Goal: Information Seeking & Learning: Compare options

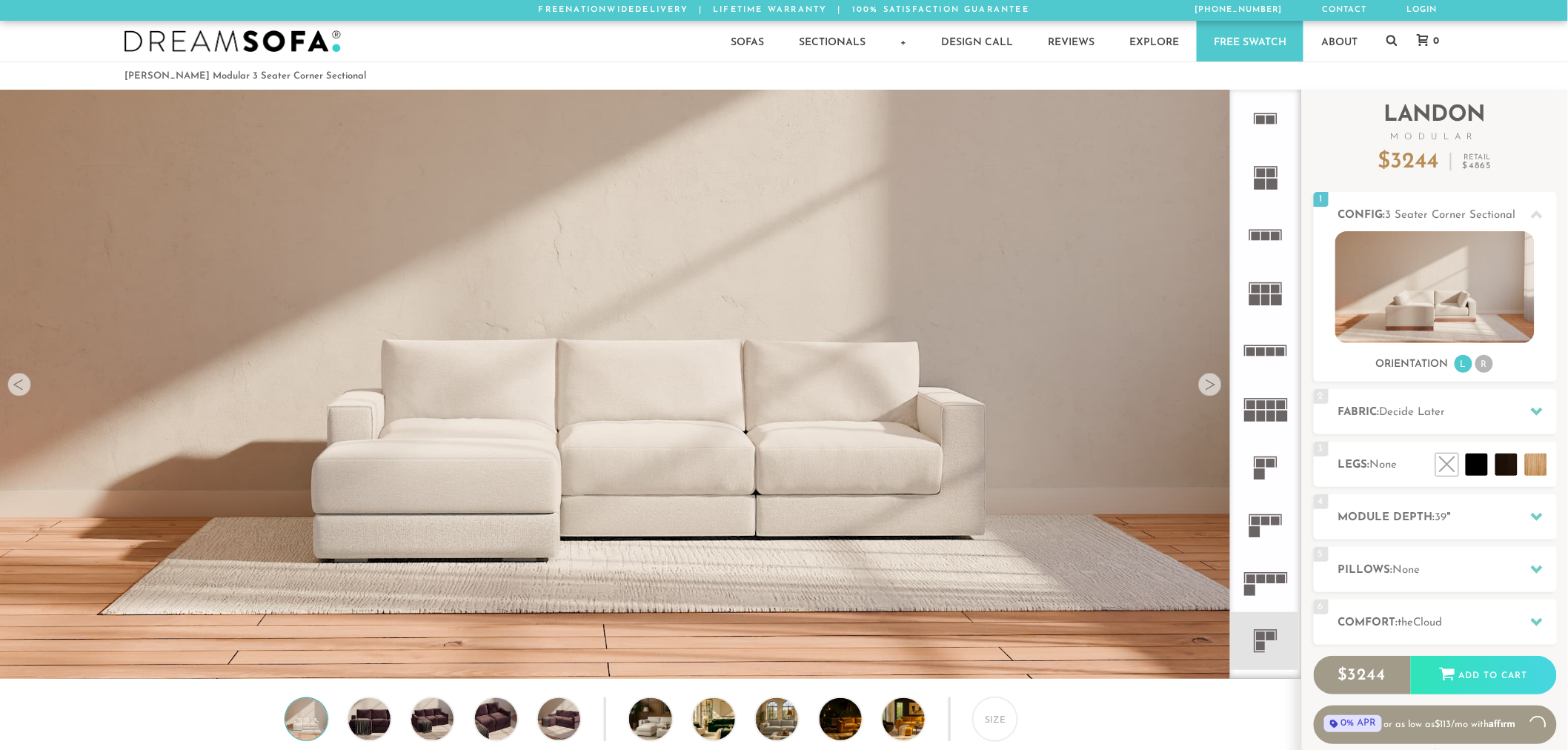
scroll to position [13, 13]
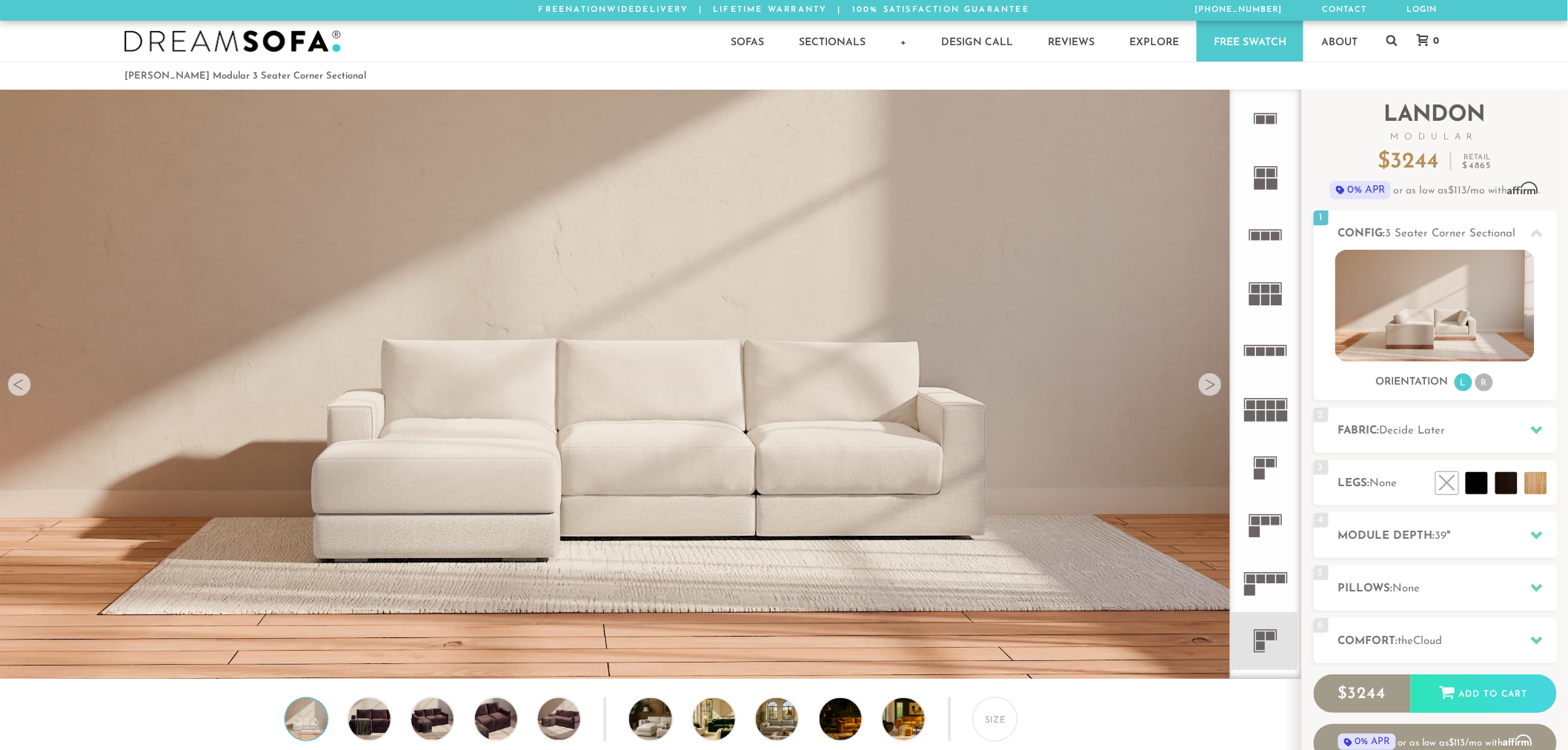
click at [1269, 297] on rect at bounding box center [1266, 299] width 9 height 11
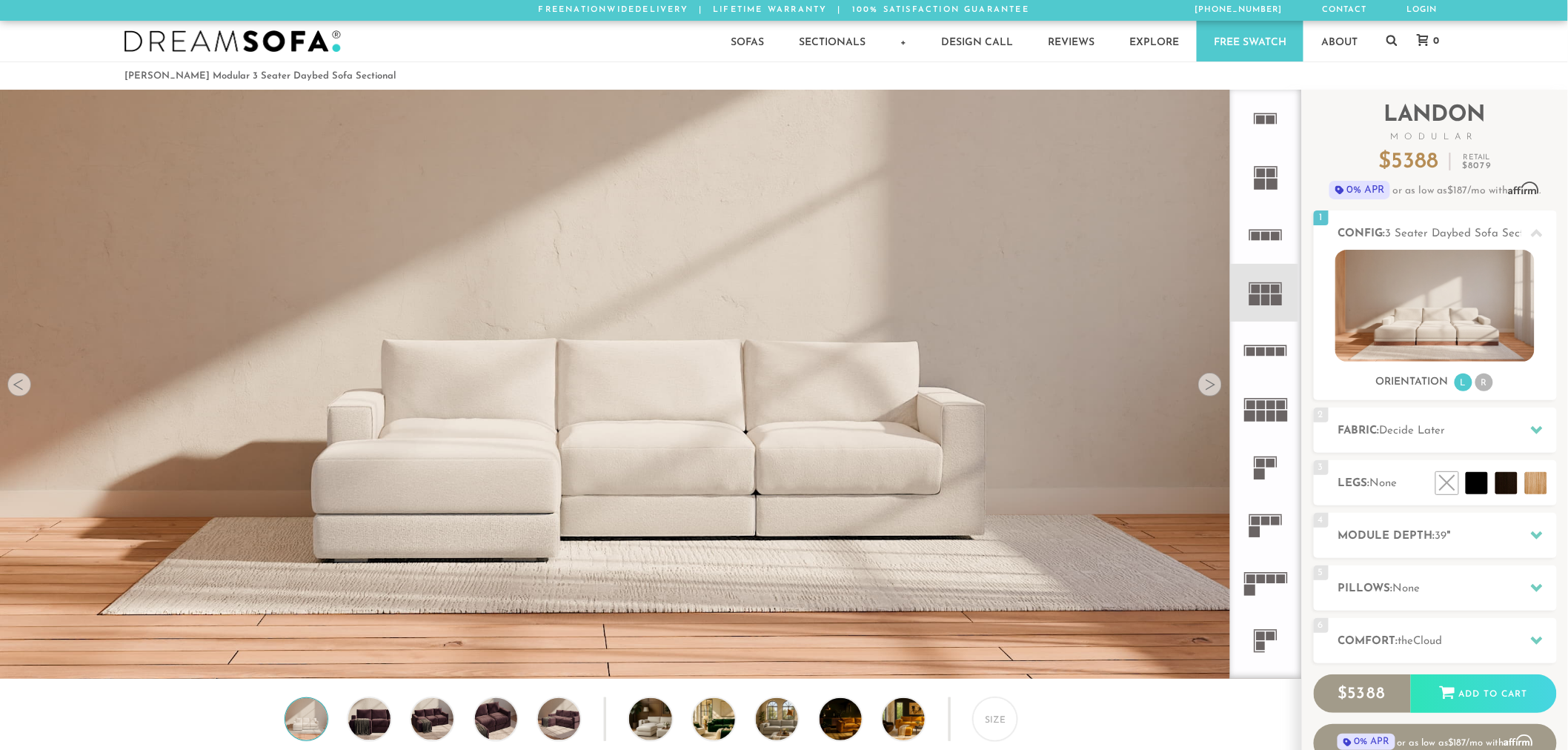
click at [1261, 343] on icon at bounding box center [1265, 351] width 58 height 58
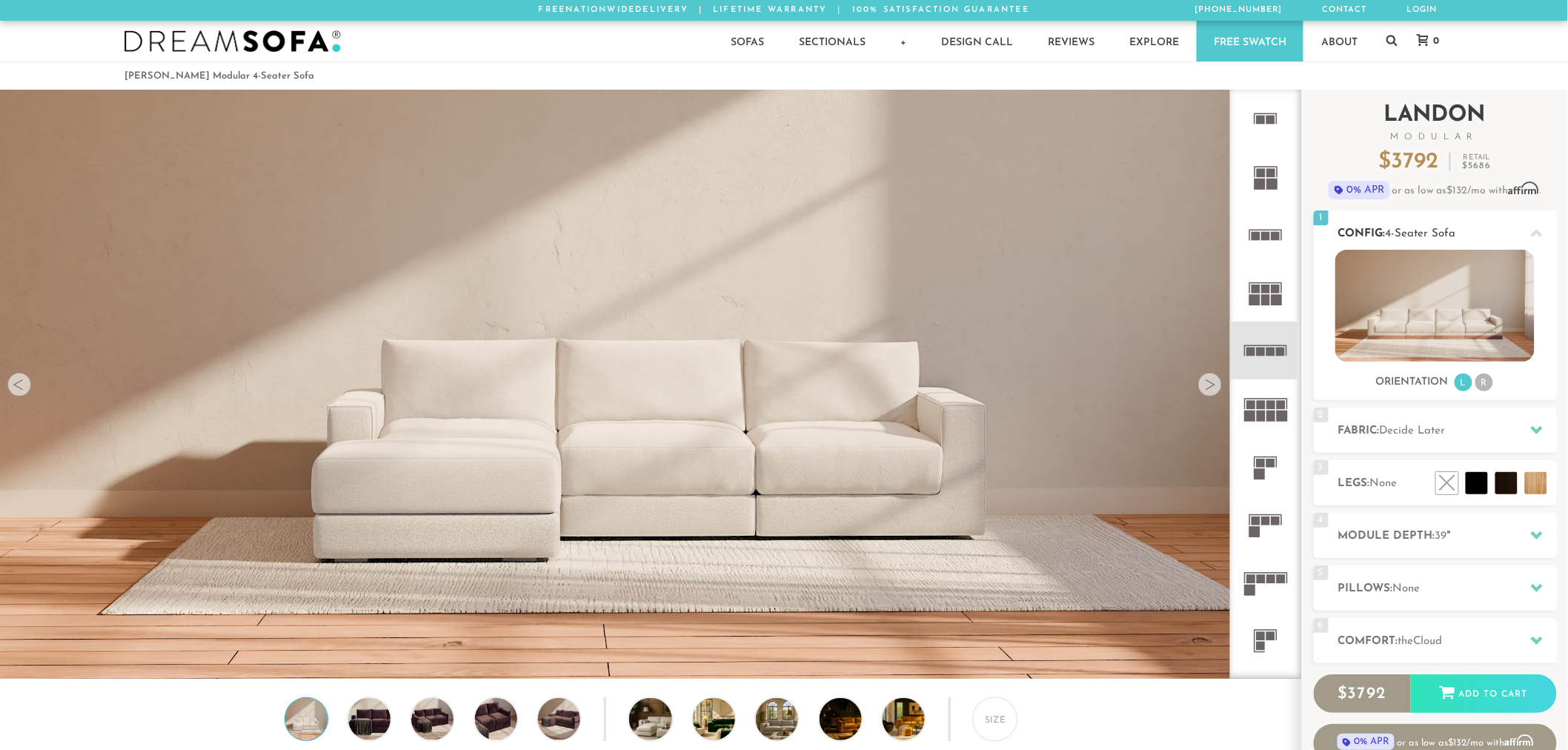
click at [1400, 312] on img at bounding box center [1434, 306] width 199 height 112
click at [1413, 314] on img at bounding box center [1434, 306] width 199 height 112
click at [1262, 173] on rect at bounding box center [1260, 172] width 9 height 9
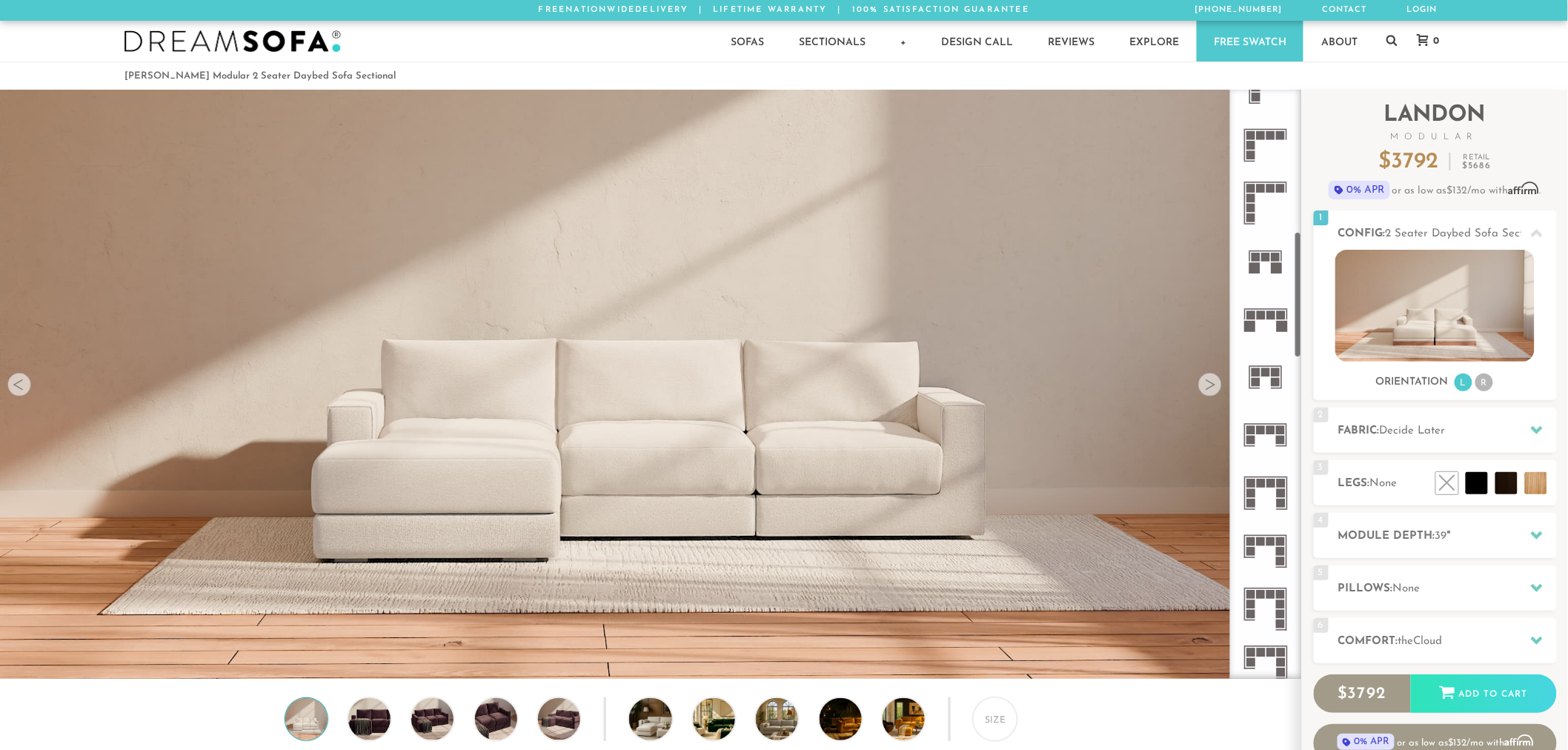
scroll to position [682, 0]
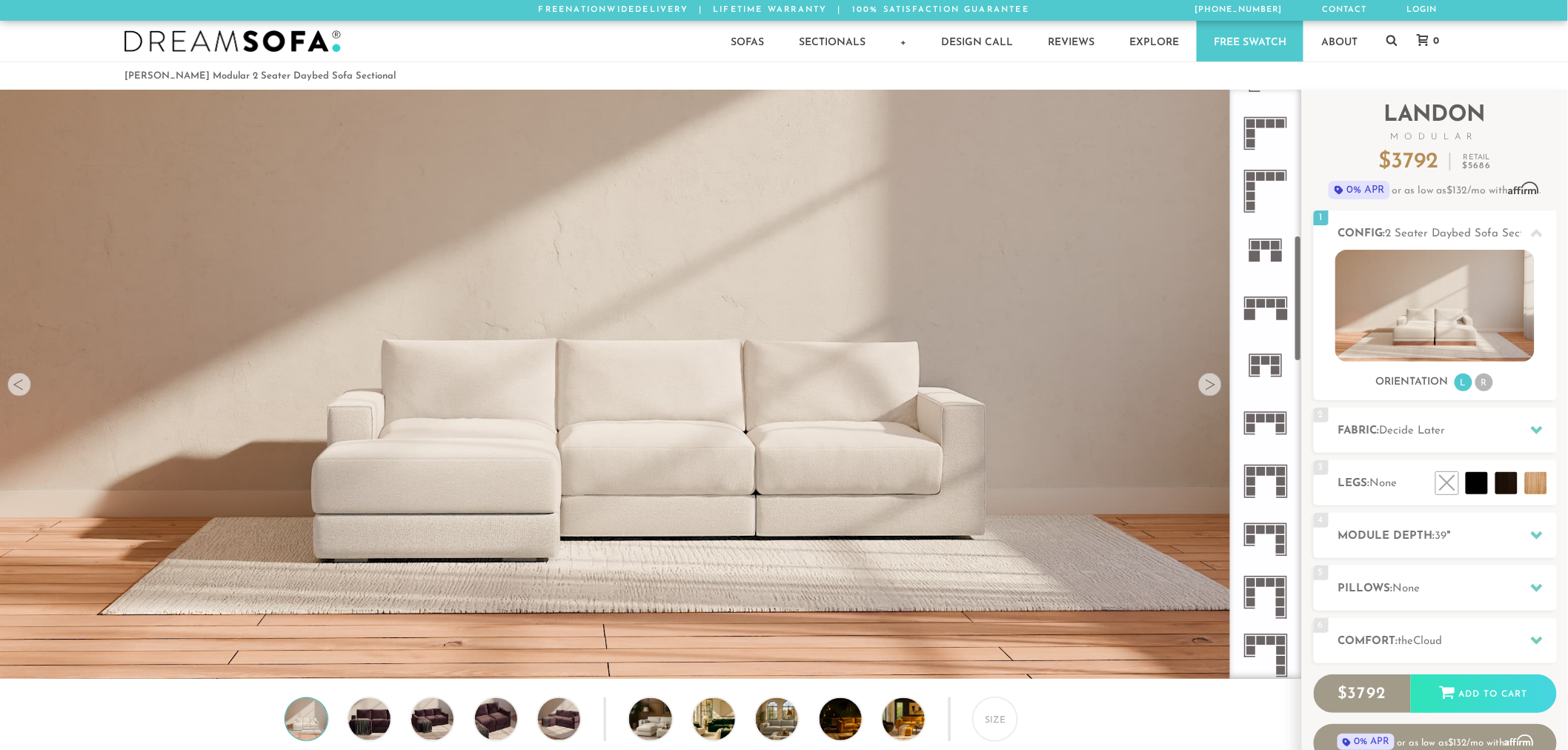
click at [1274, 365] on icon at bounding box center [1265, 366] width 58 height 58
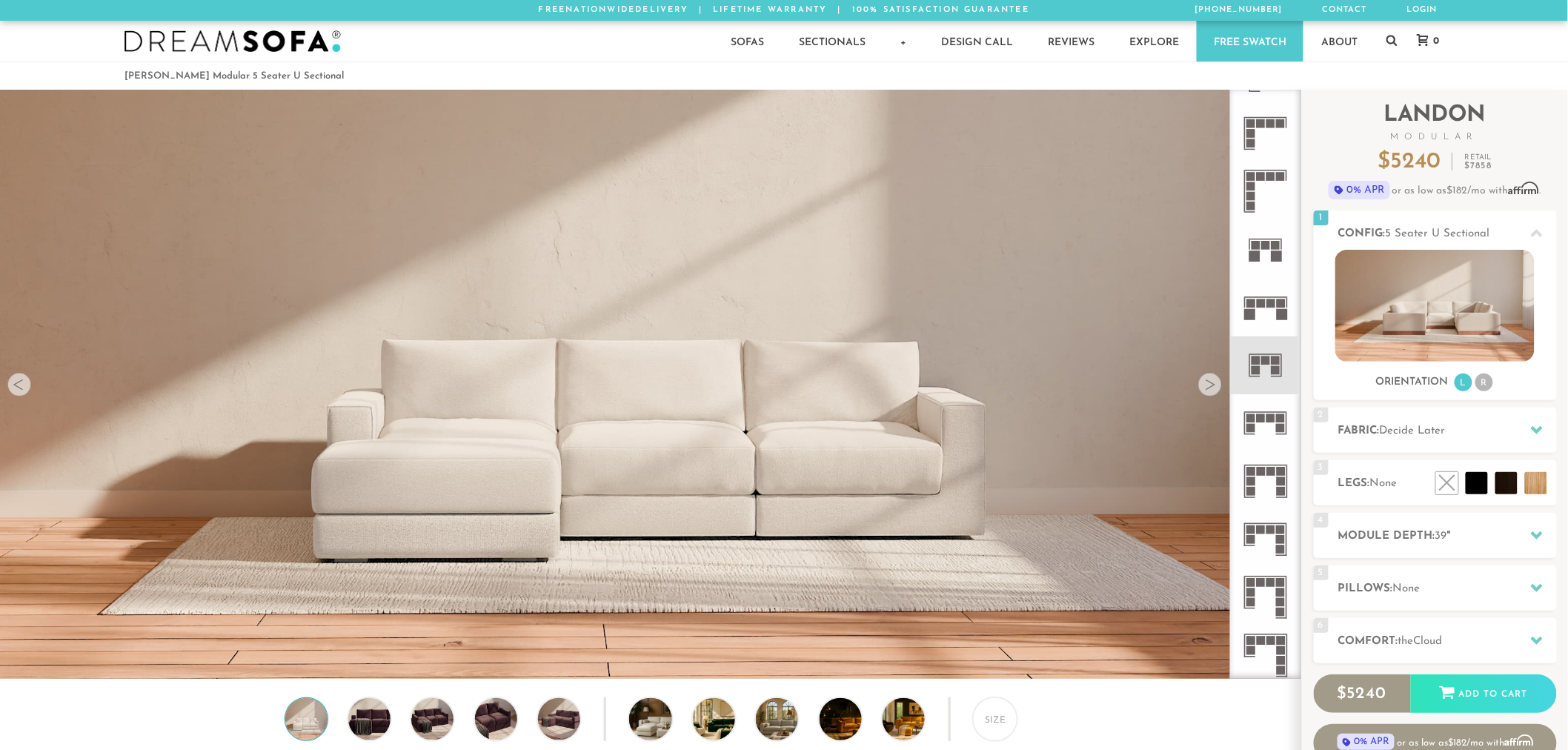
click at [1272, 256] on rect at bounding box center [1276, 256] width 11 height 11
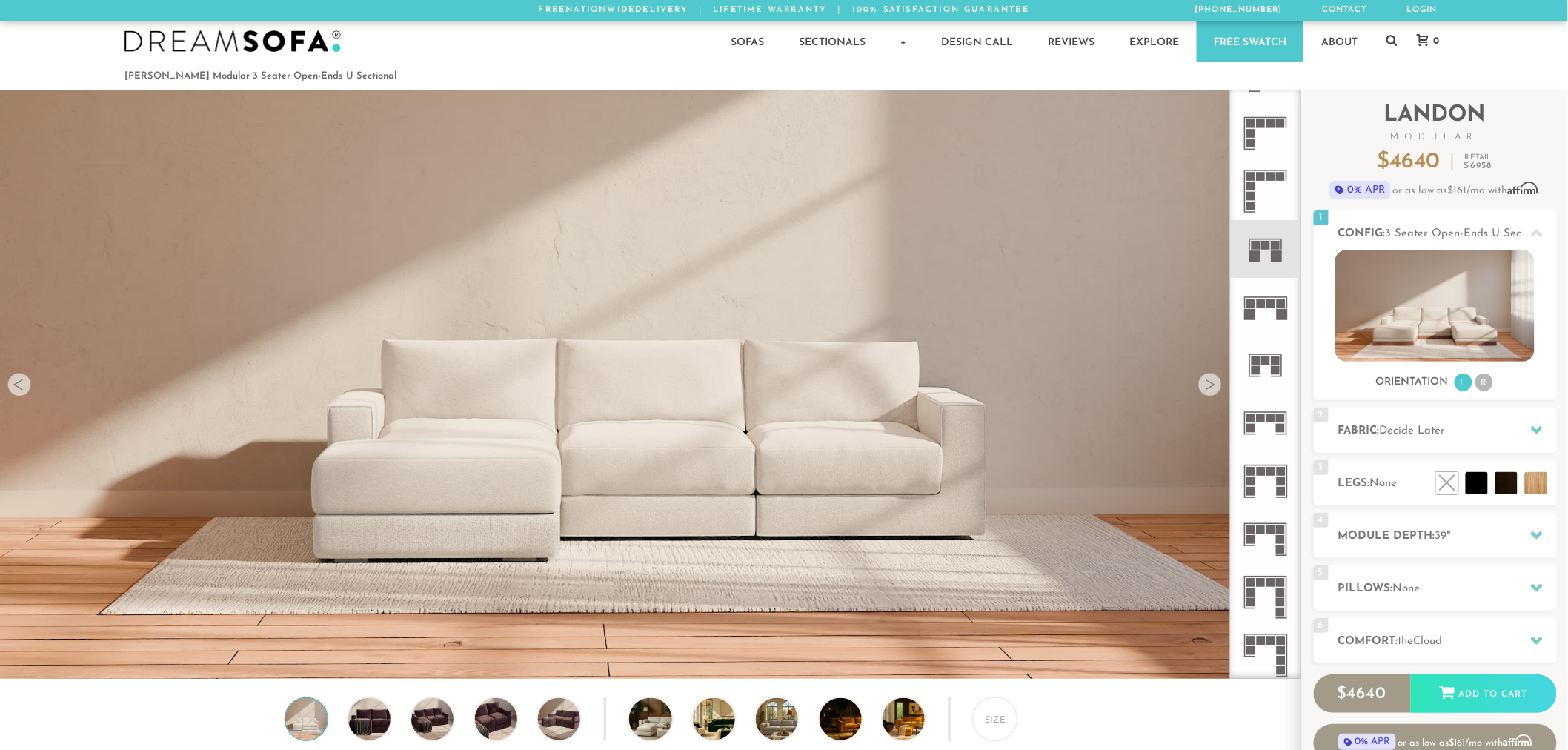
click at [1254, 427] on rect at bounding box center [1251, 428] width 9 height 9
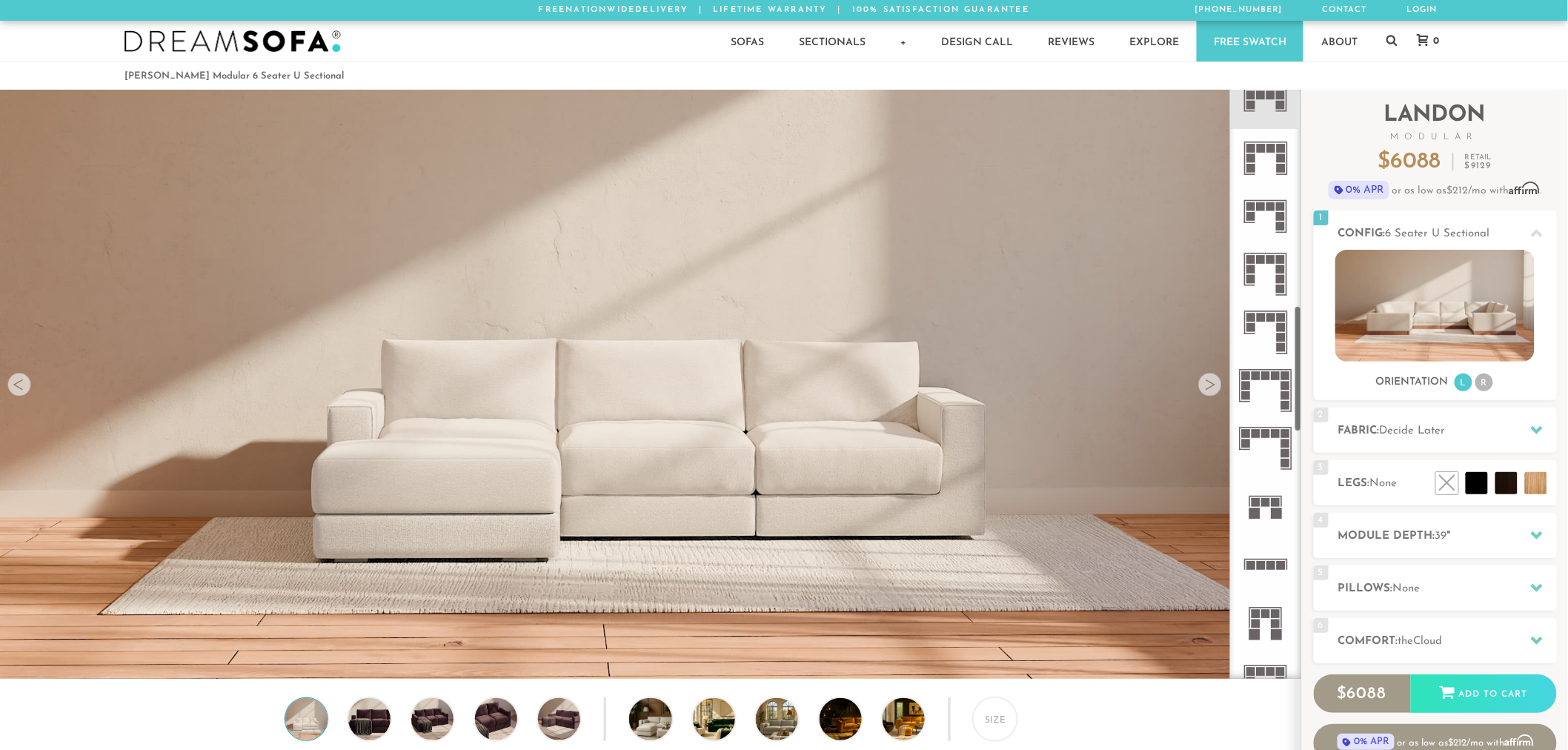
scroll to position [1016, 0]
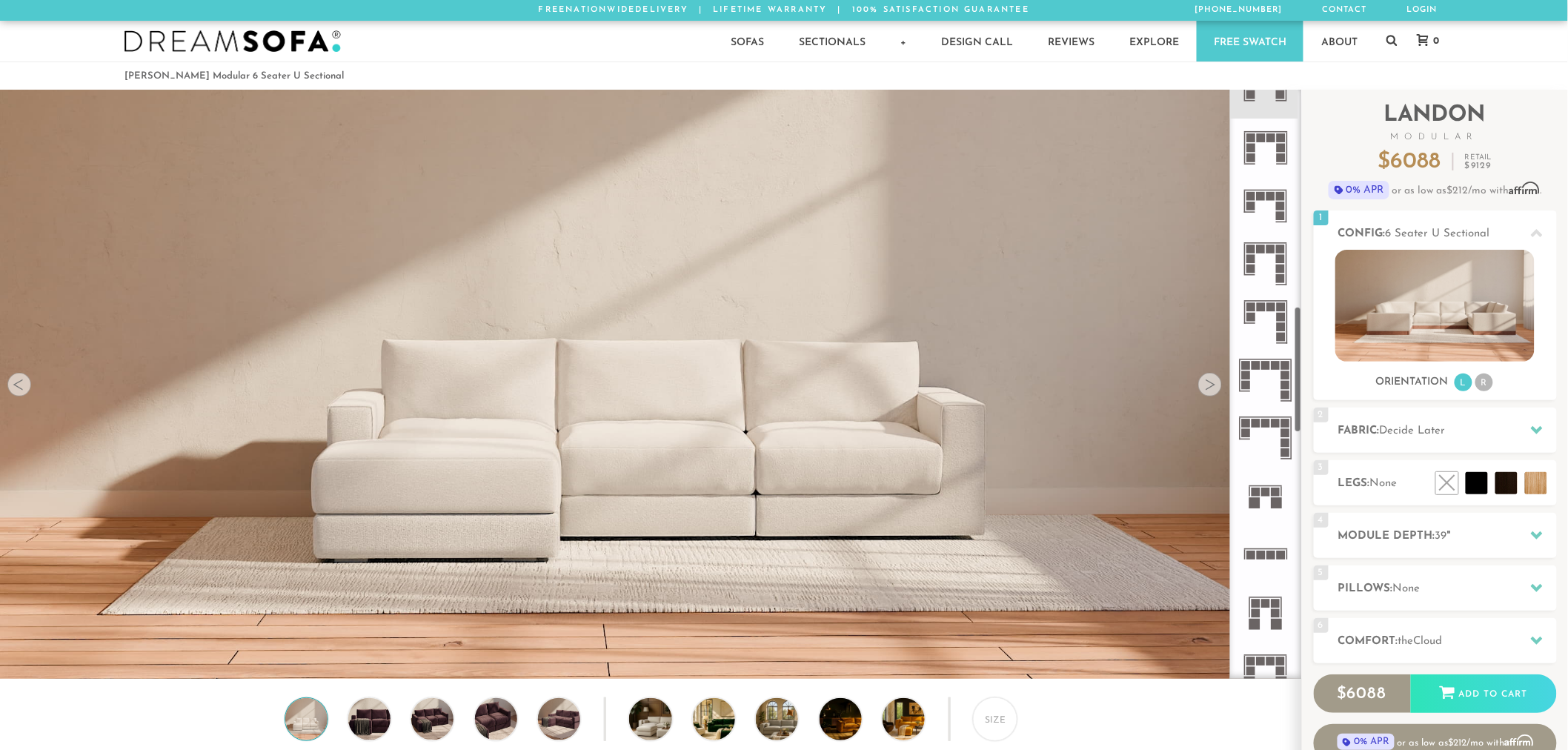
click at [1265, 489] on rect at bounding box center [1266, 492] width 9 height 9
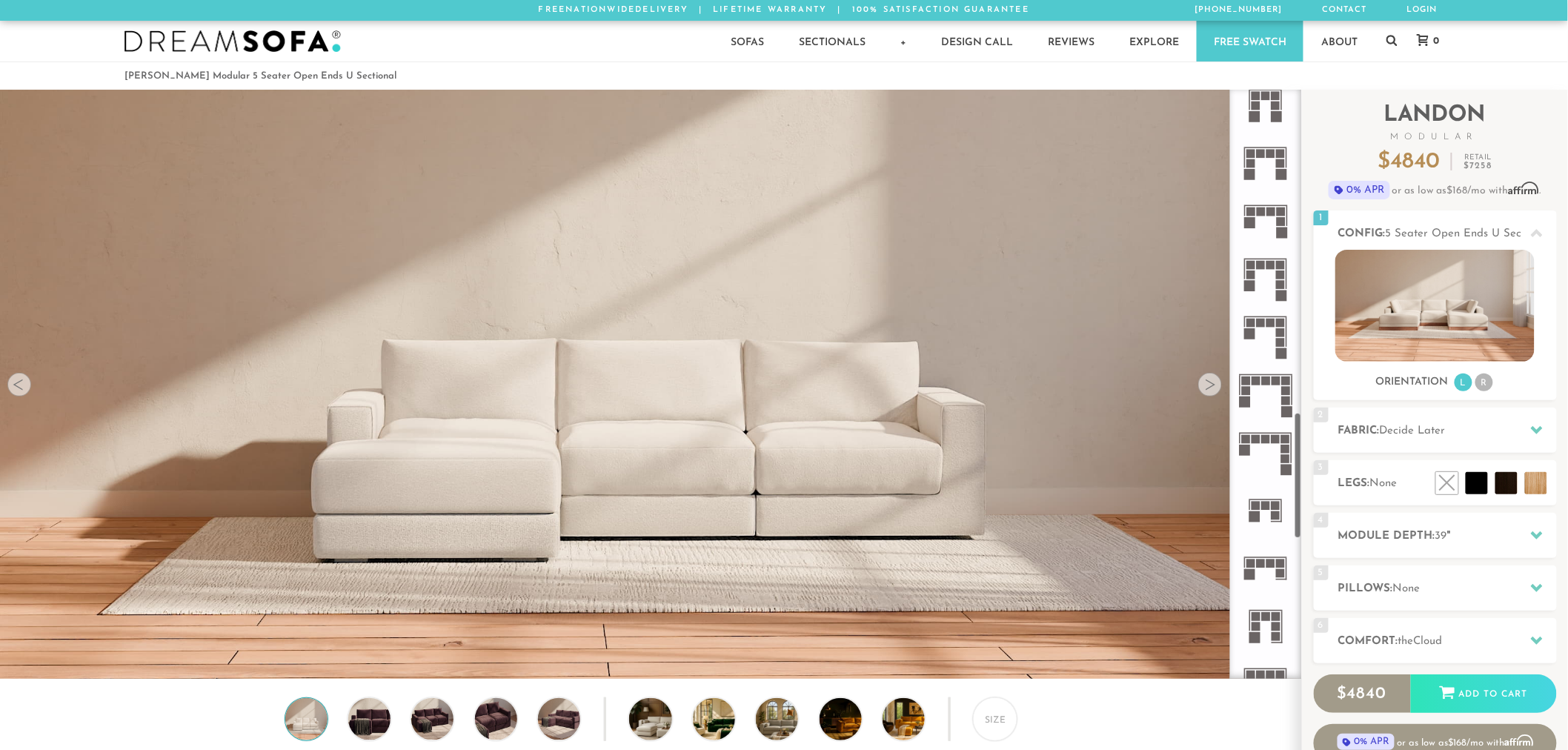
scroll to position [1532, 0]
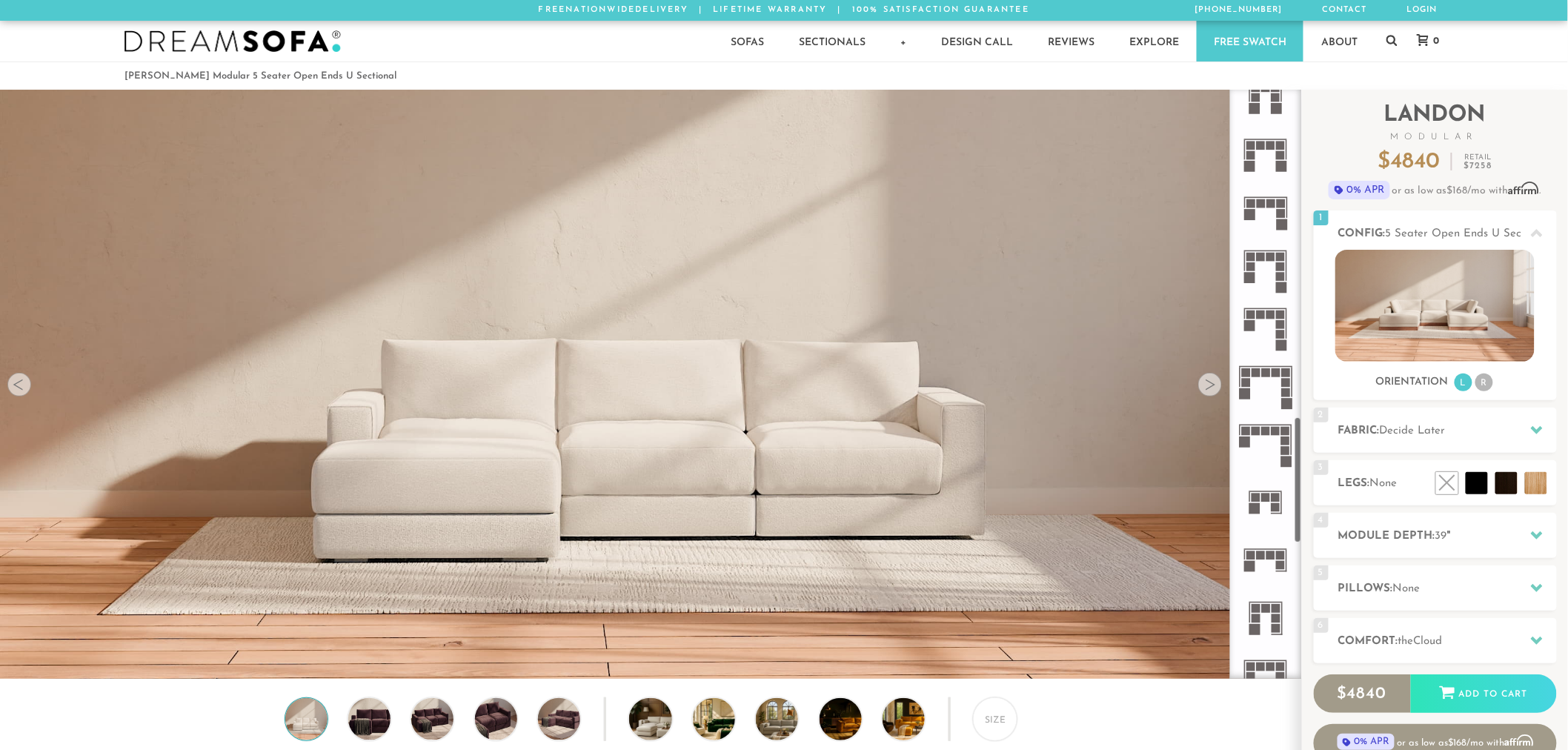
click at [1265, 500] on rect at bounding box center [1266, 497] width 9 height 9
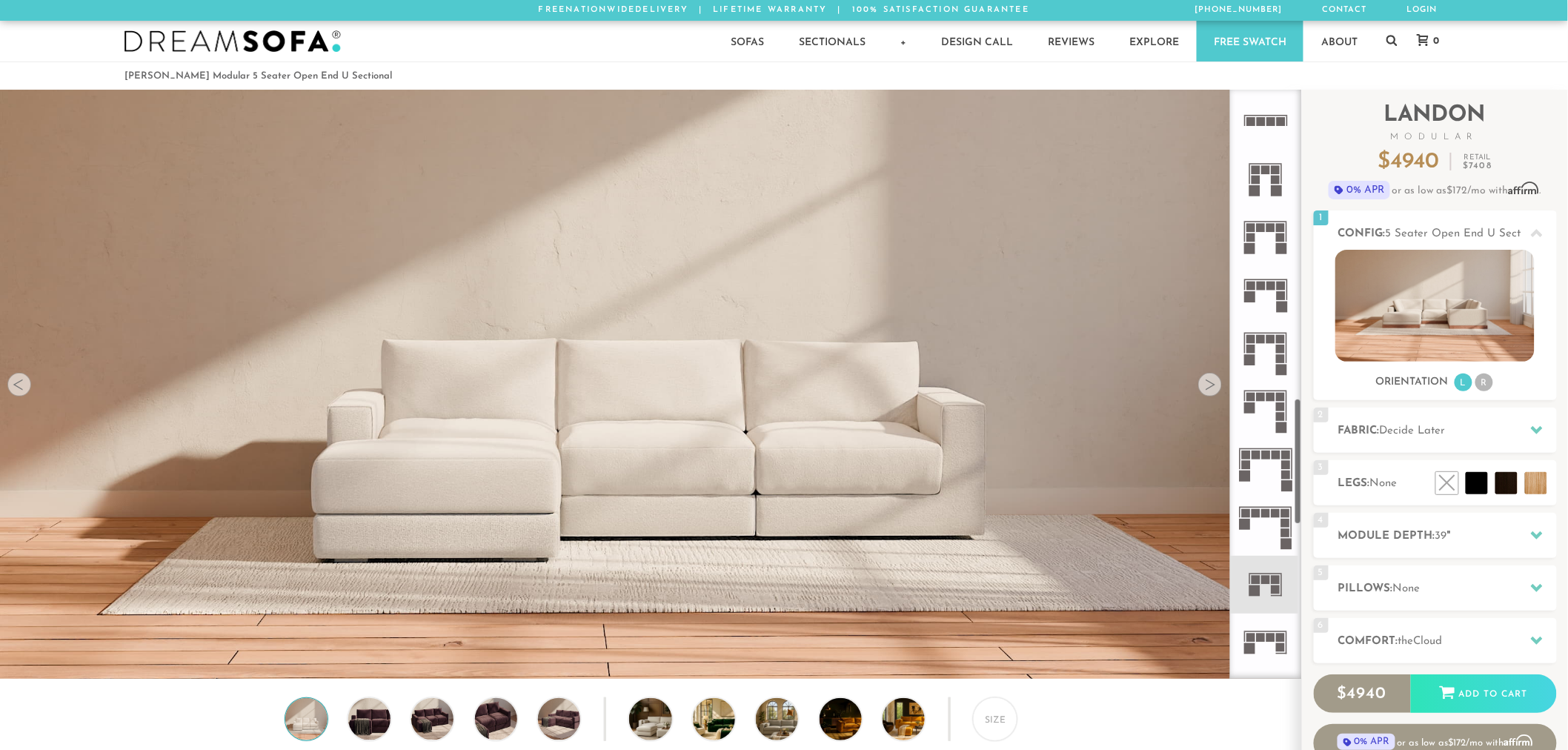
scroll to position [1443, 0]
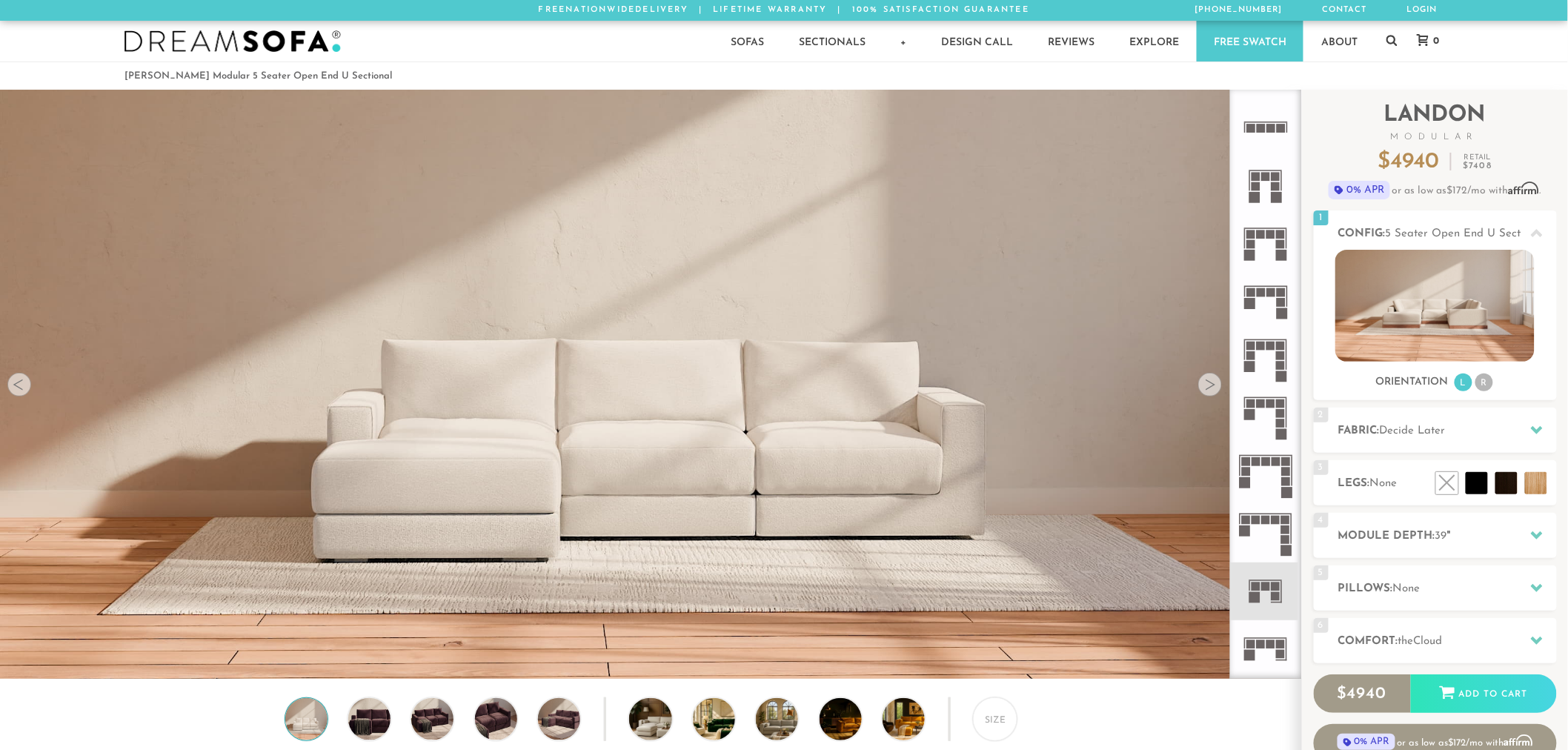
click at [1268, 575] on icon at bounding box center [1265, 592] width 58 height 58
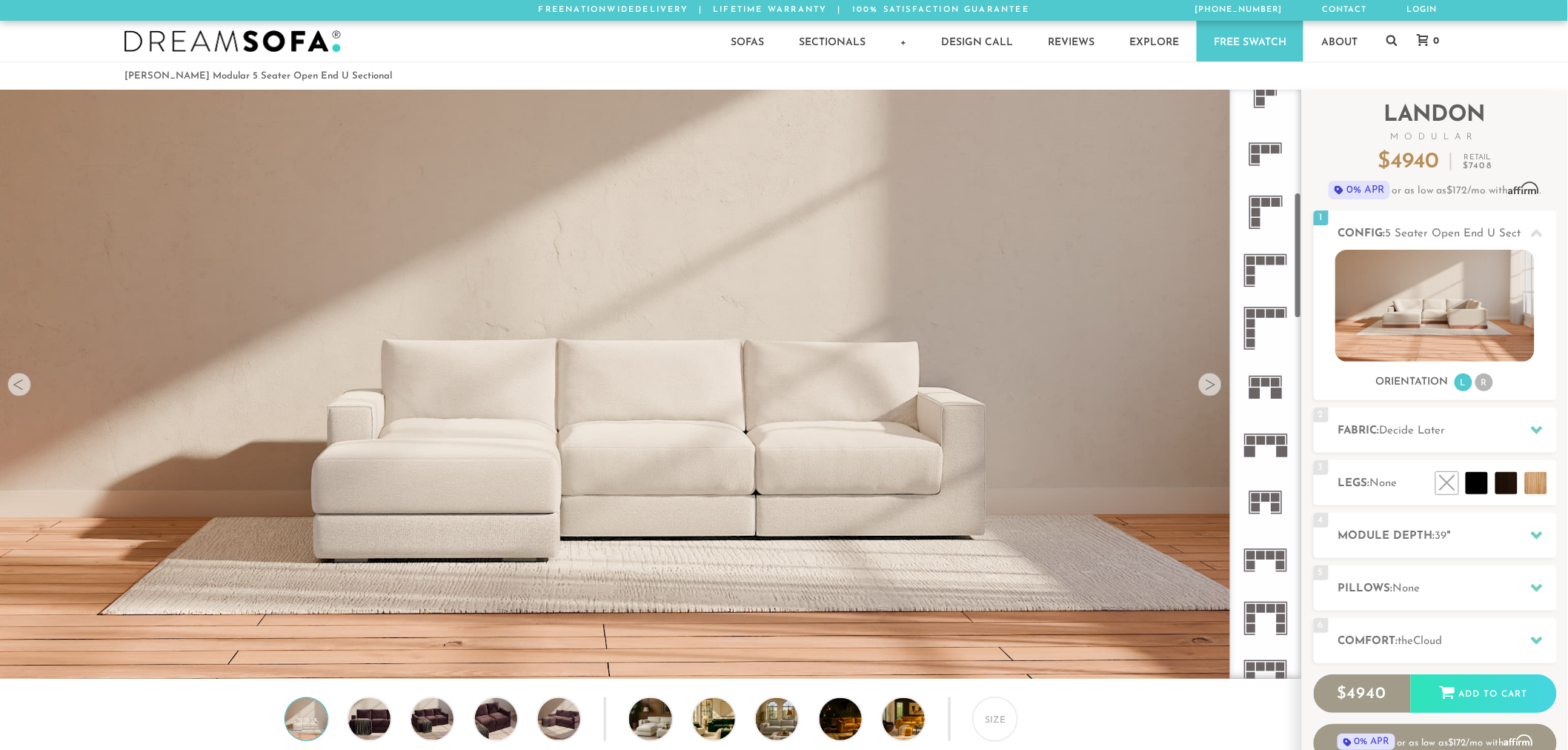
scroll to position [0, 0]
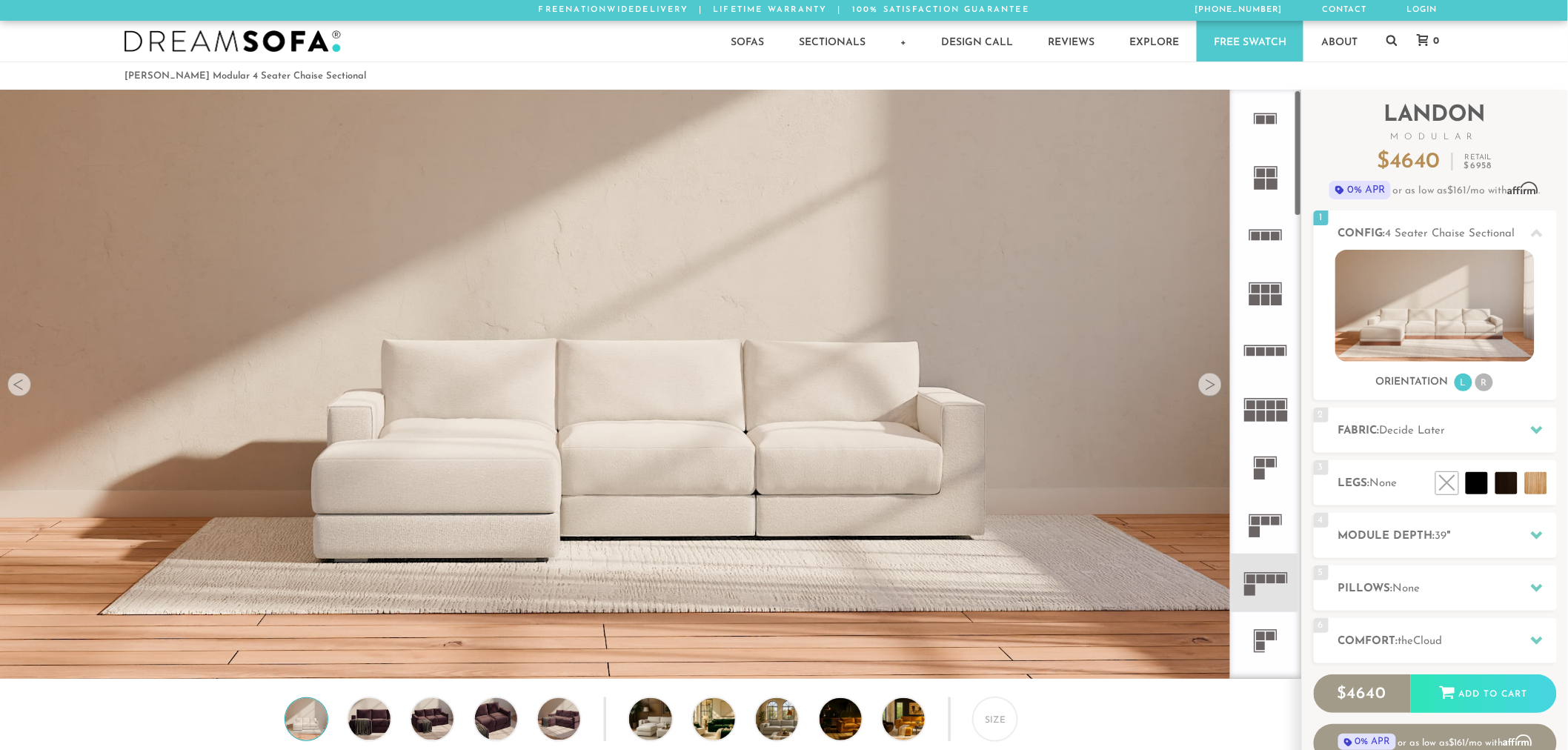
scroll to position [17875, 1556]
click at [1262, 173] on rect at bounding box center [1260, 172] width 9 height 9
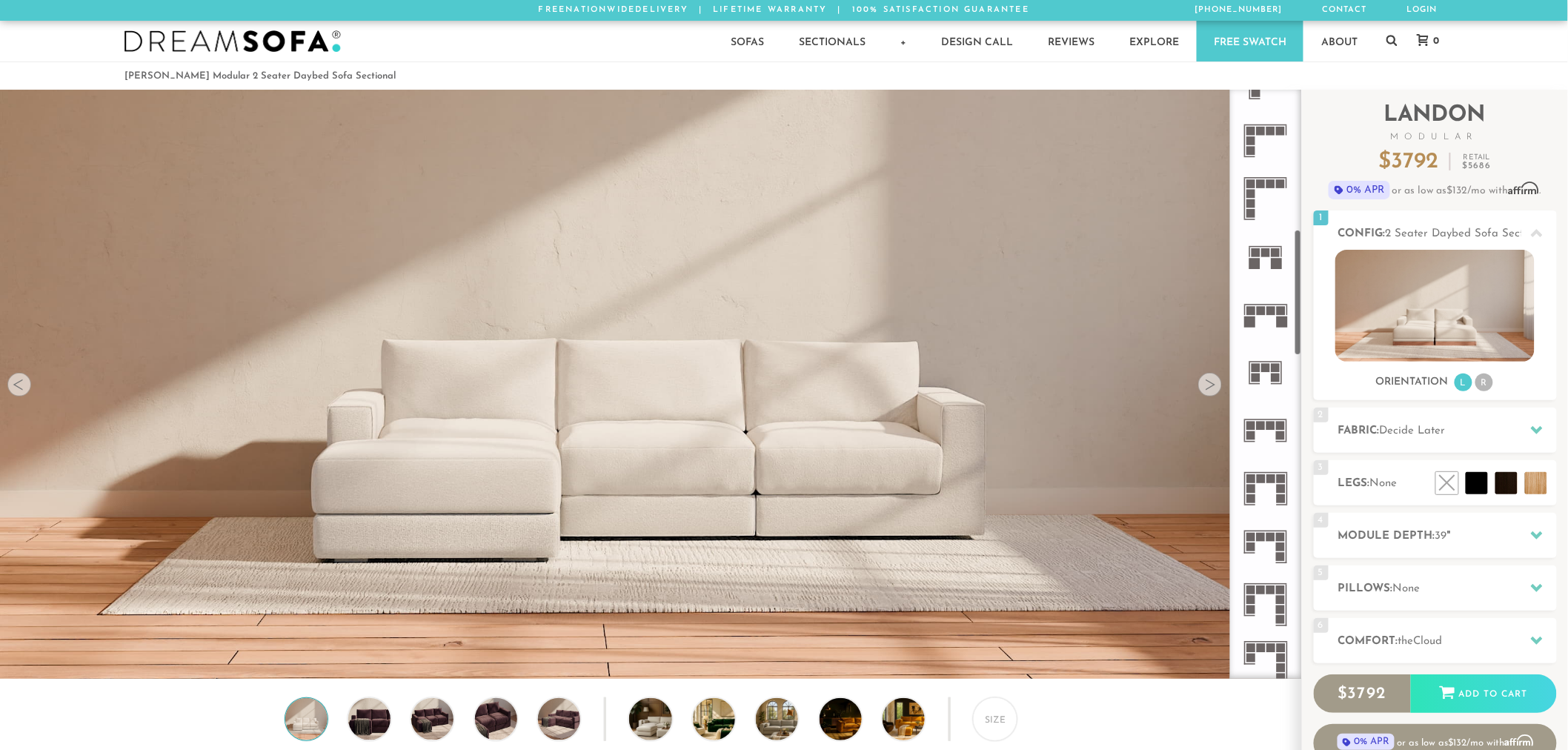
scroll to position [678, 0]
click at [1272, 371] on rect at bounding box center [1275, 374] width 9 height 9
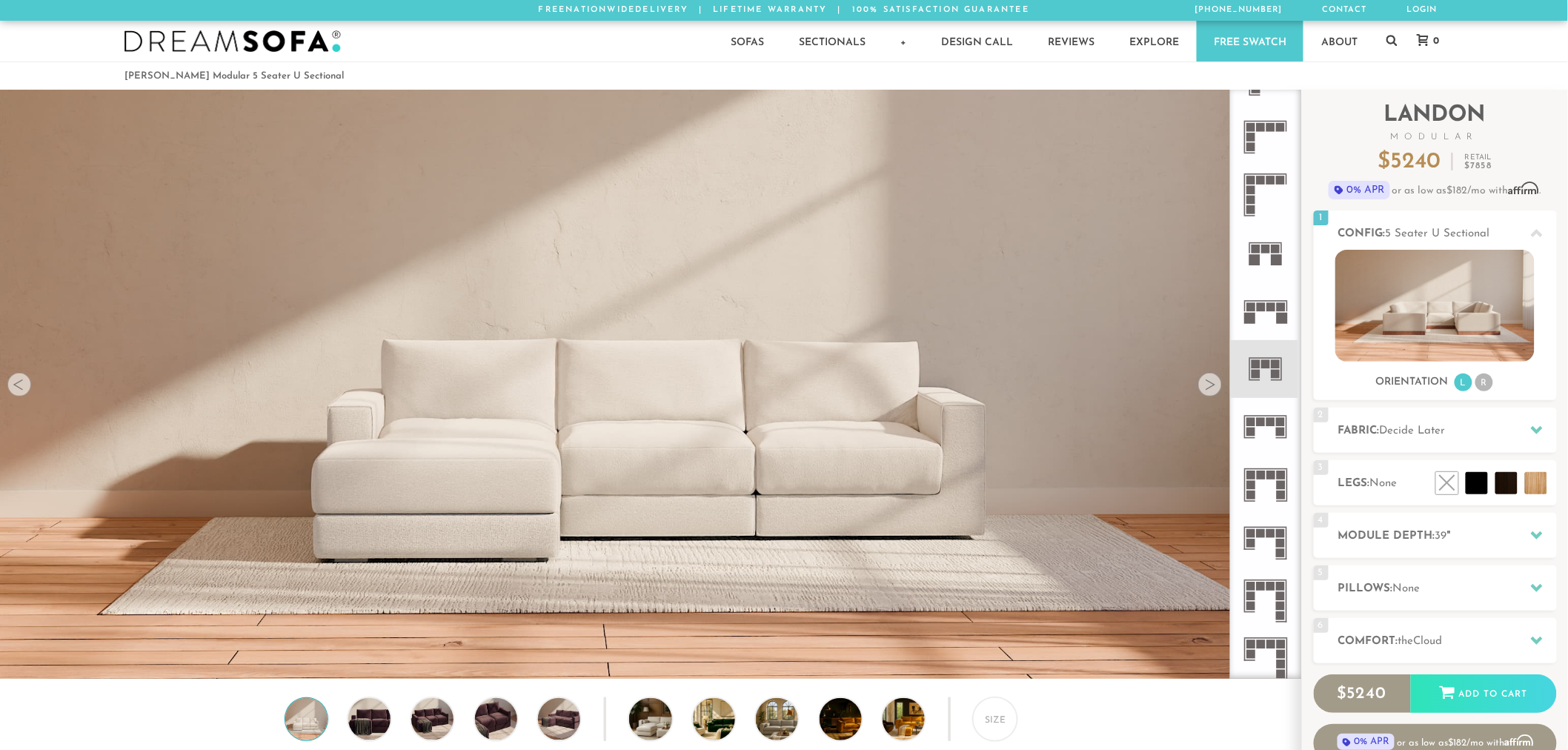
click at [1270, 255] on icon at bounding box center [1265, 253] width 58 height 58
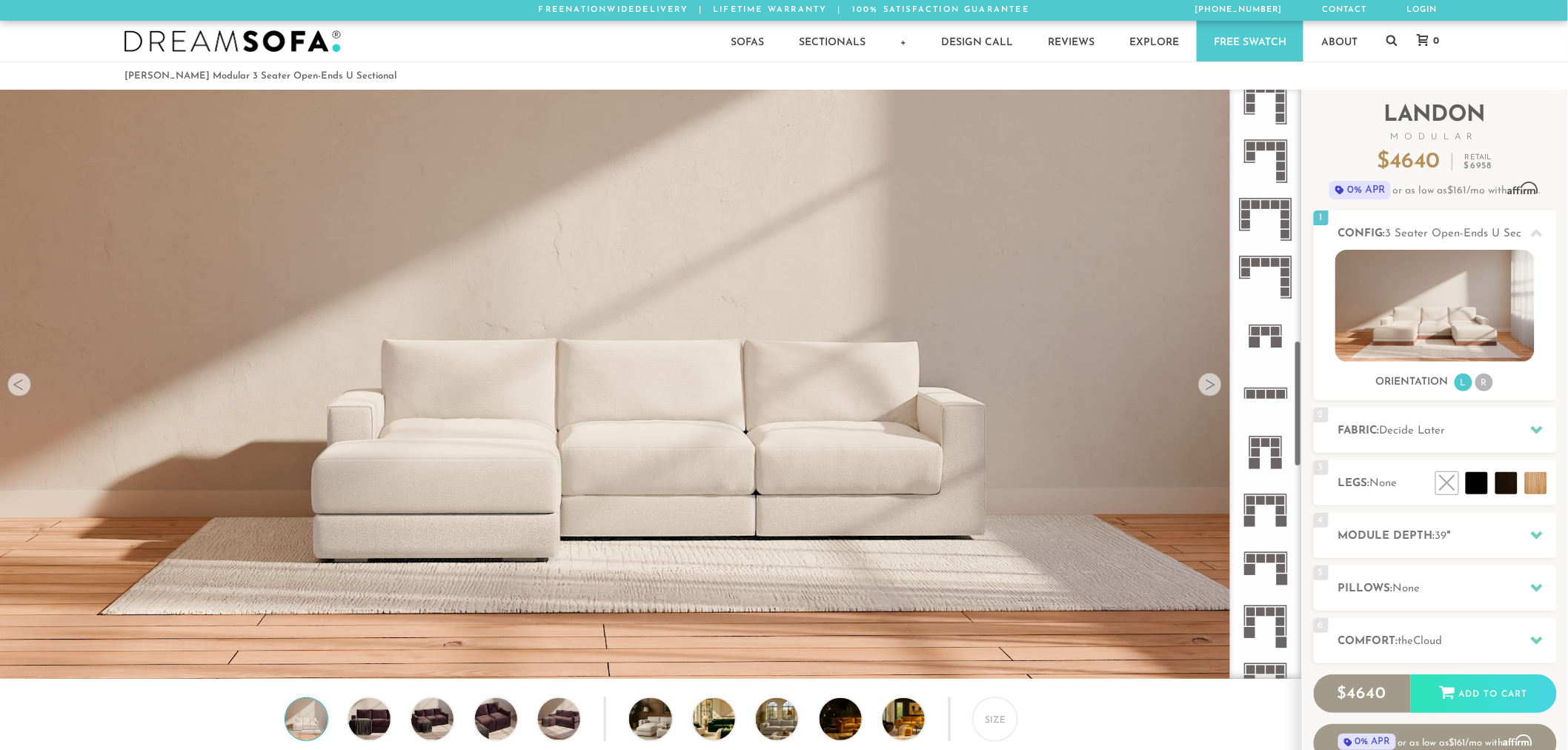
scroll to position [1180, 0]
click at [1271, 334] on rect at bounding box center [1276, 339] width 11 height 11
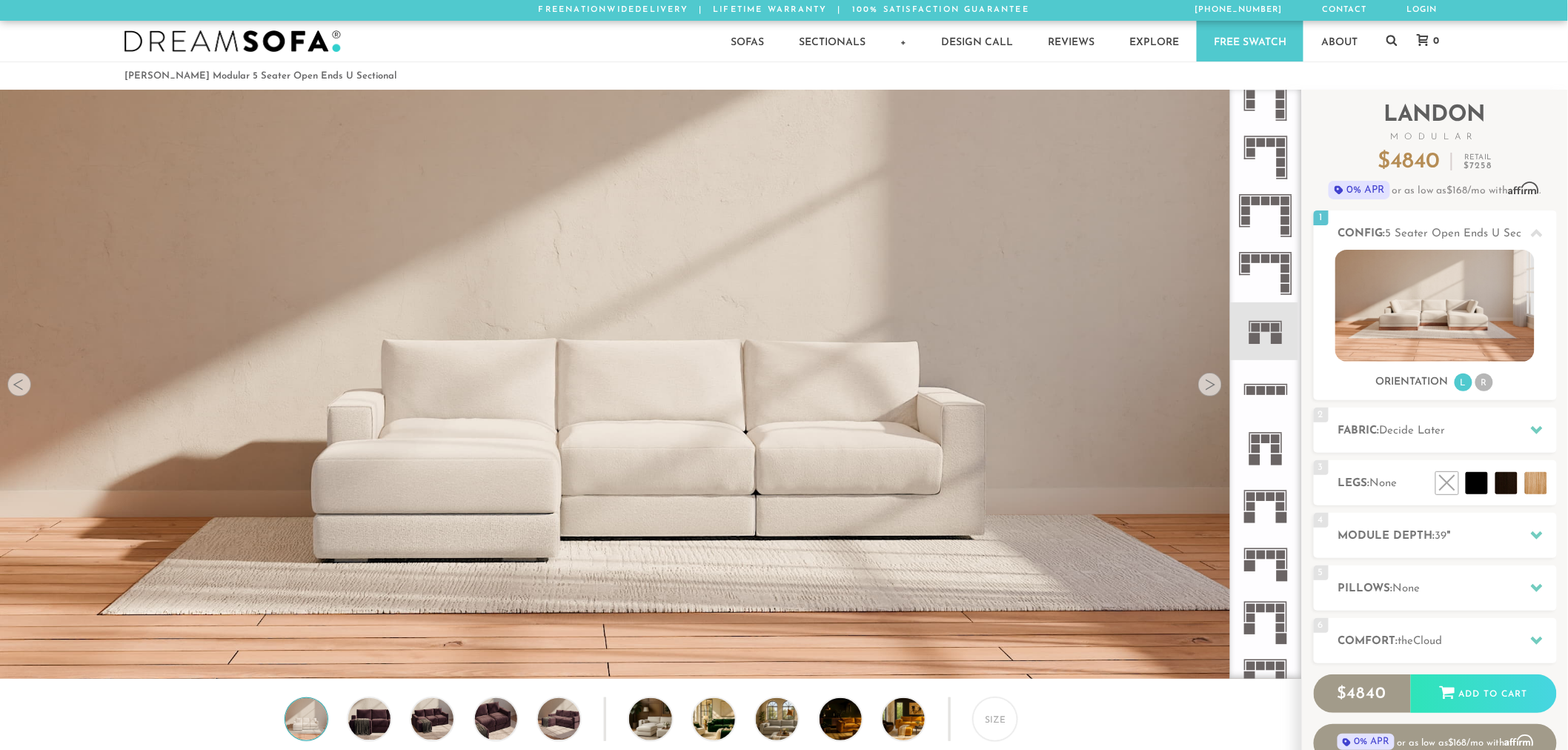
click at [1268, 386] on icon at bounding box center [1265, 389] width 58 height 58
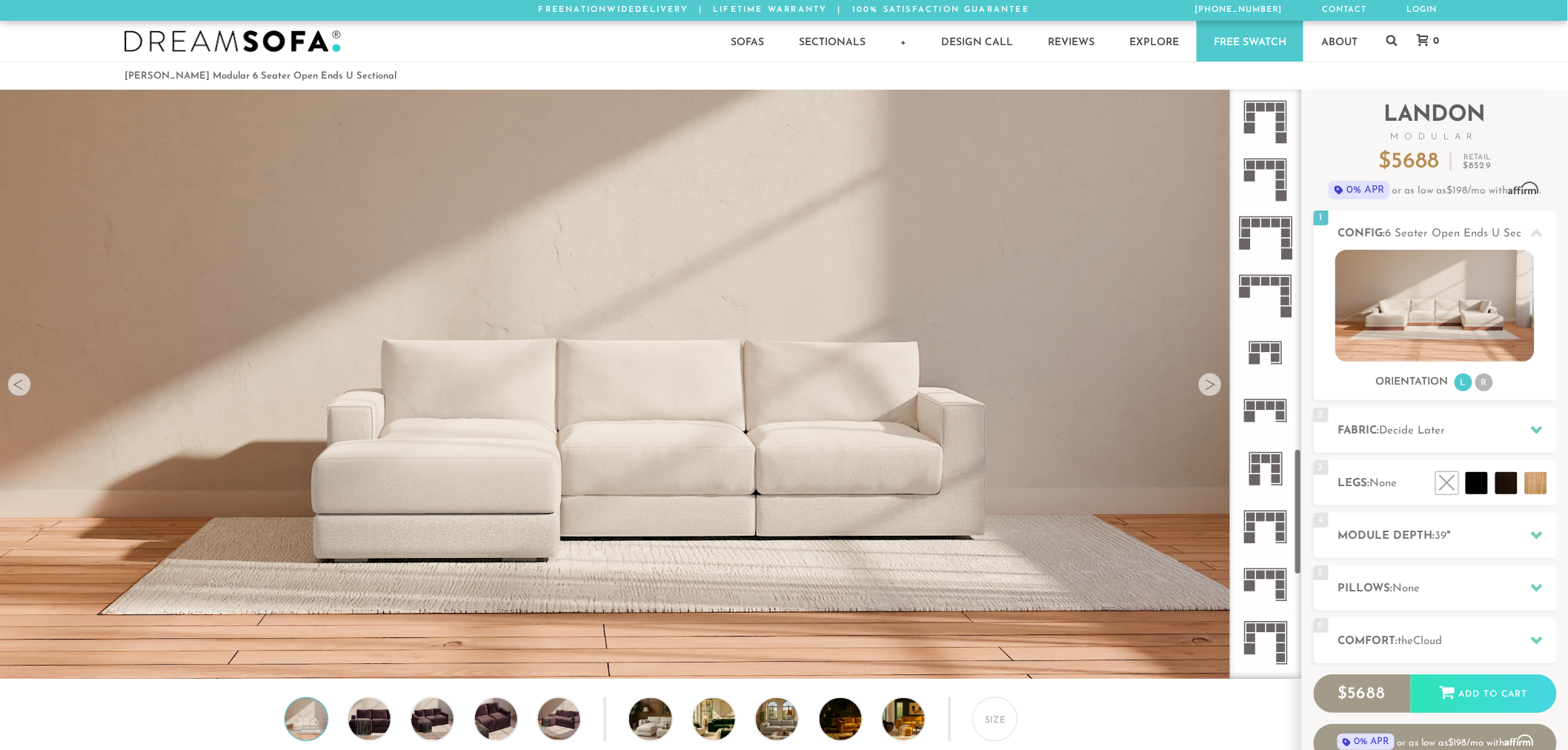
scroll to position [1684, 0]
click at [1267, 351] on icon at bounding box center [1265, 350] width 58 height 58
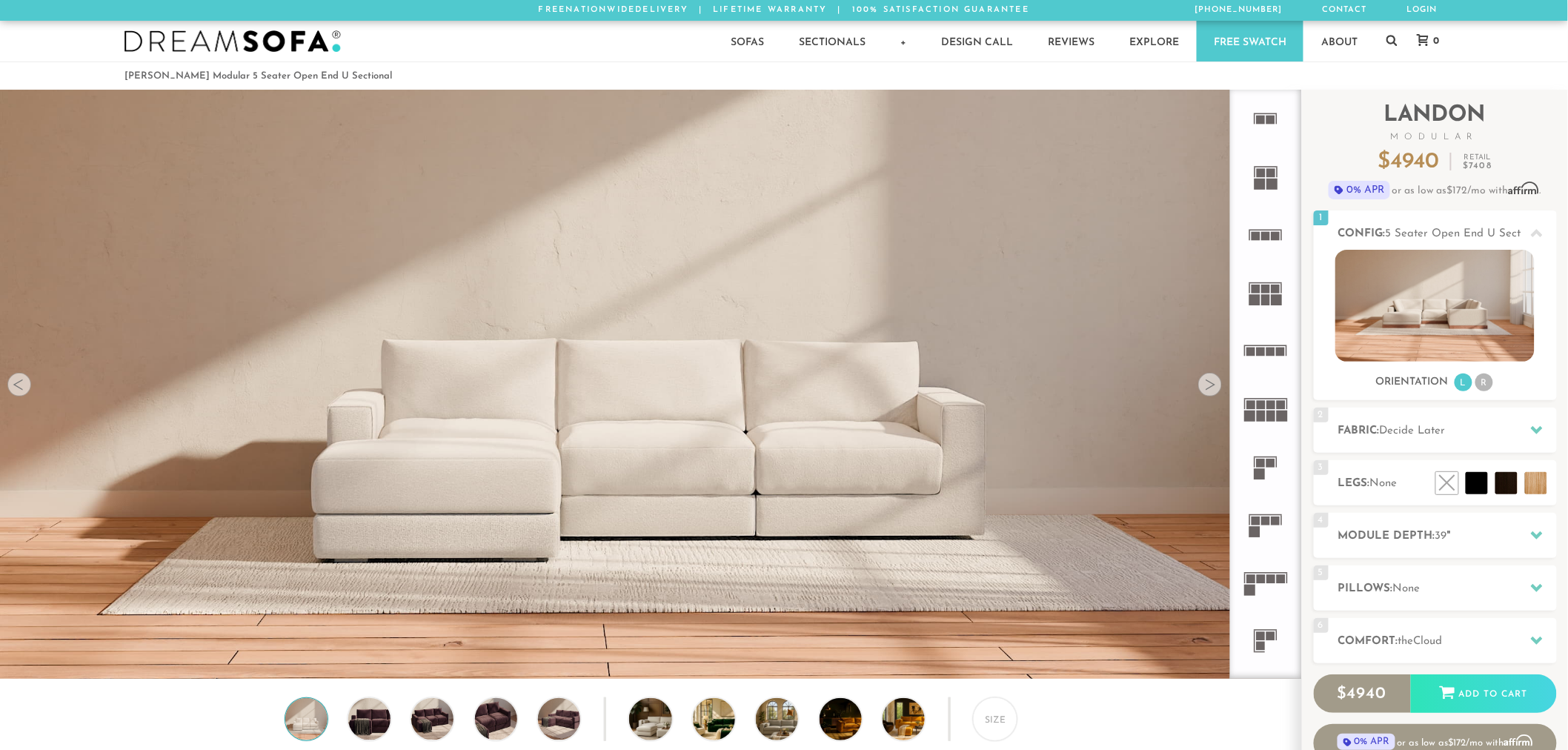
click at [1275, 521] on rect at bounding box center [1275, 521] width 9 height 9
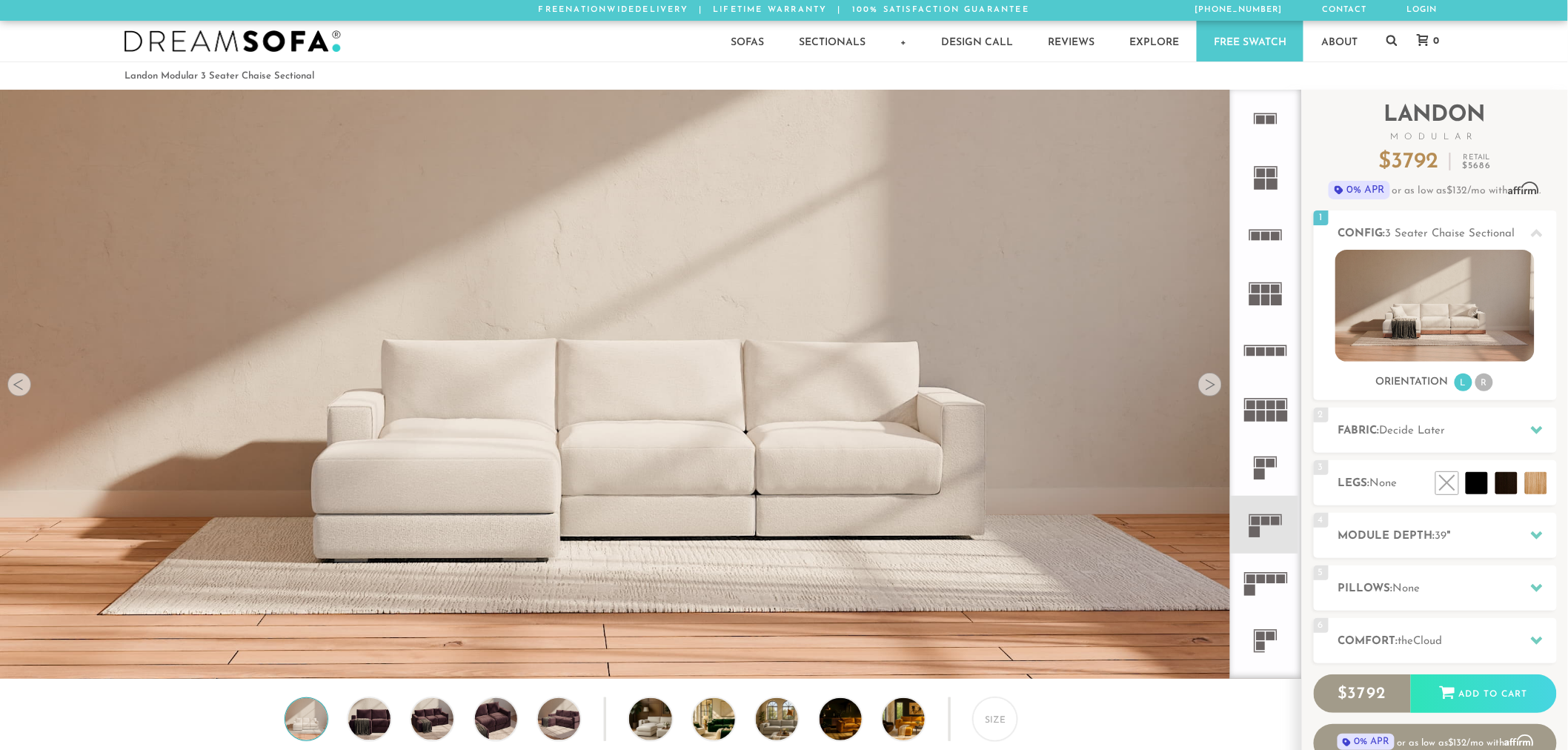
click at [1264, 287] on rect at bounding box center [1266, 289] width 9 height 9
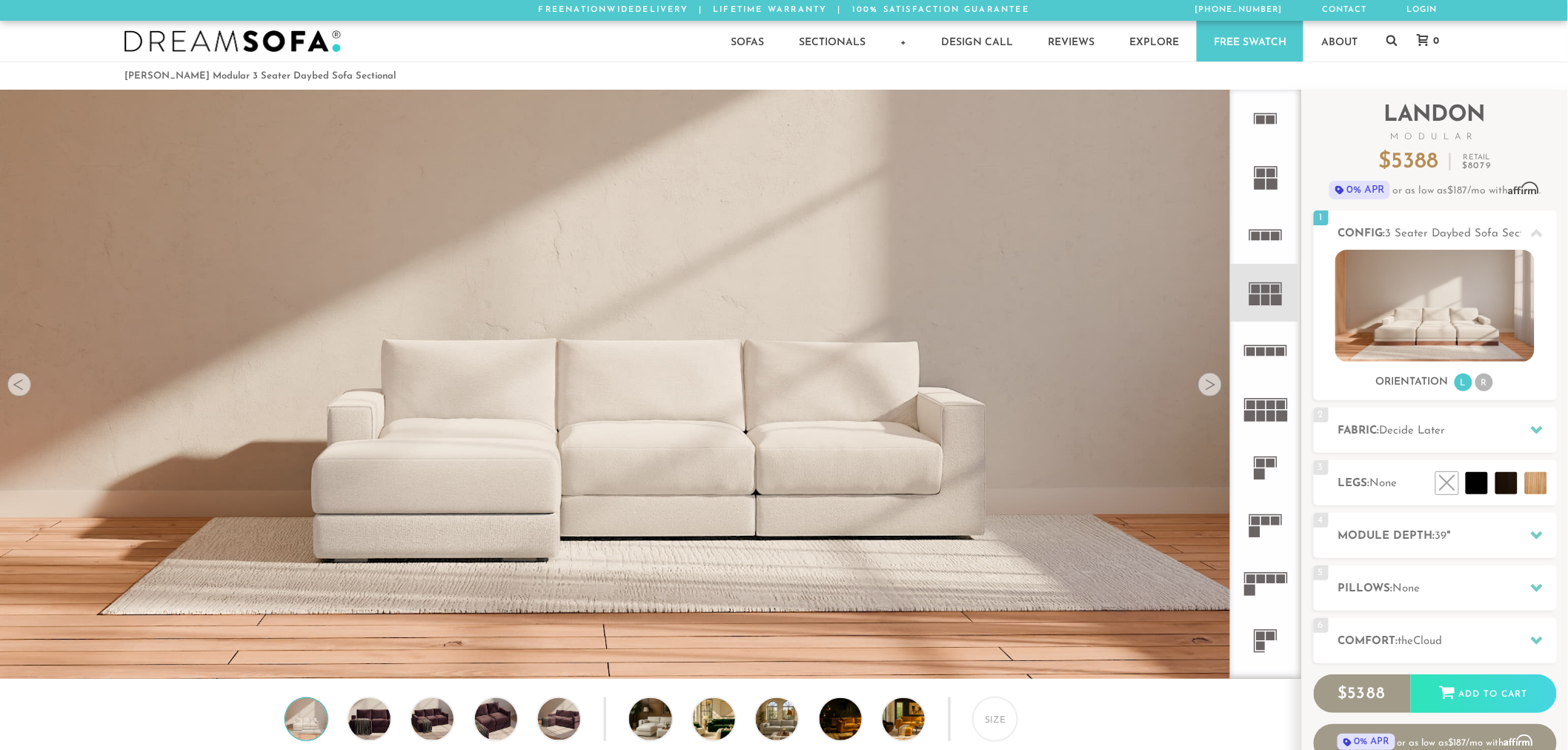
click at [1265, 283] on rect at bounding box center [1265, 282] width 33 height 1
click at [1256, 167] on rect at bounding box center [1265, 166] width 23 height 1
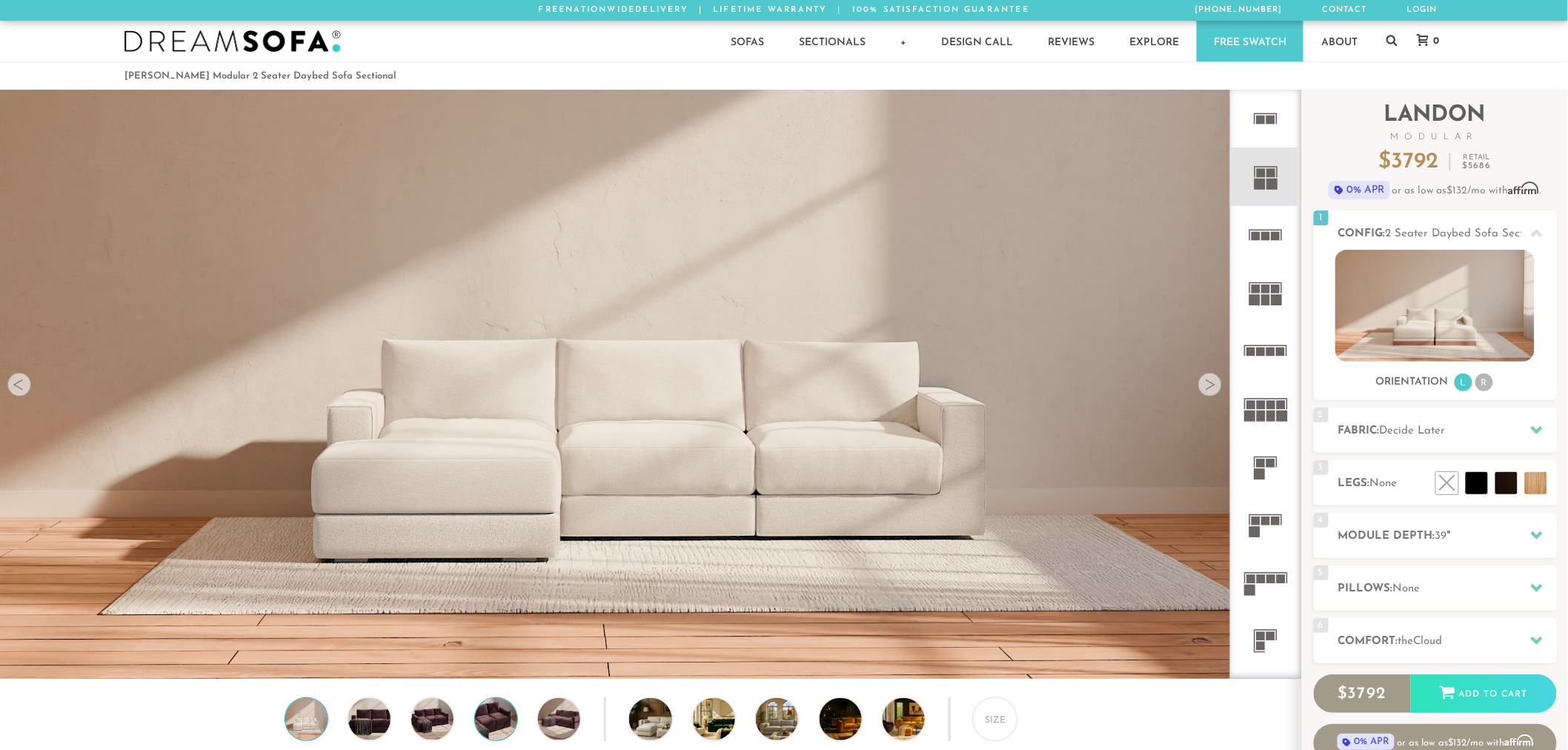
click at [508, 725] on img at bounding box center [496, 719] width 50 height 42
